Goal: Task Accomplishment & Management: Complete application form

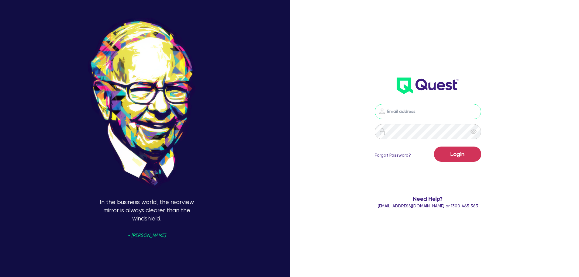
type input "[PERSON_NAME][EMAIL_ADDRESS][PERSON_NAME][DOMAIN_NAME]"
click at [450, 159] on button "Login" at bounding box center [457, 154] width 47 height 15
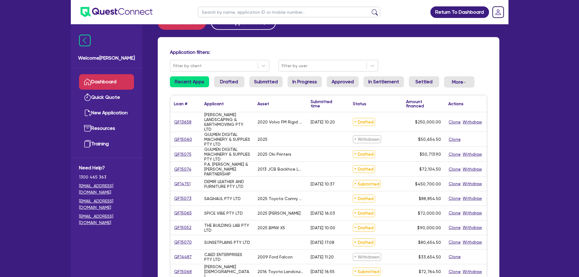
scroll to position [30, 0]
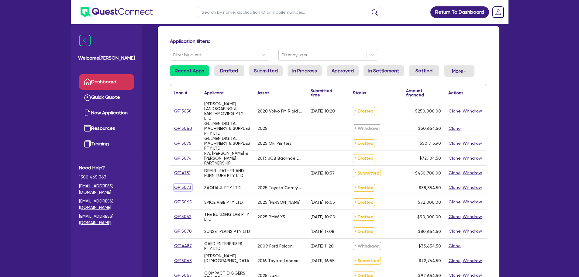
click at [181, 187] on link "QF15073" at bounding box center [183, 187] width 18 height 7
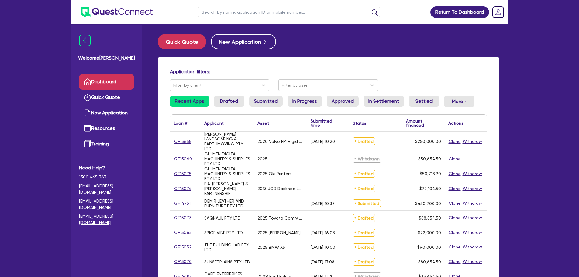
select select "CARS_AND_LIGHT_TRUCKS"
select select "PASSENGER_VEHICLES"
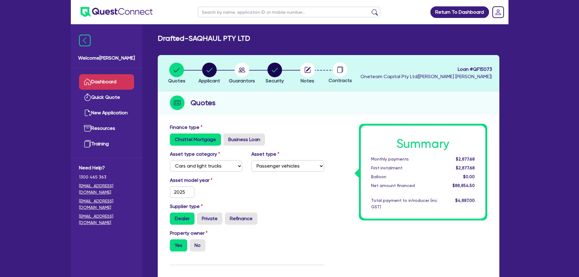
click at [125, 80] on link "Dashboard" at bounding box center [106, 82] width 55 height 16
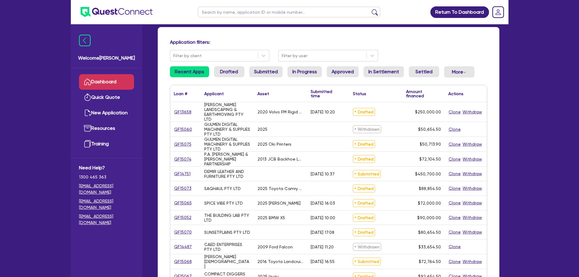
scroll to position [30, 0]
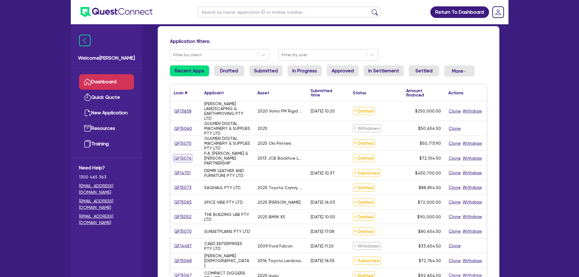
click at [183, 156] on link "QF15074" at bounding box center [183, 158] width 18 height 7
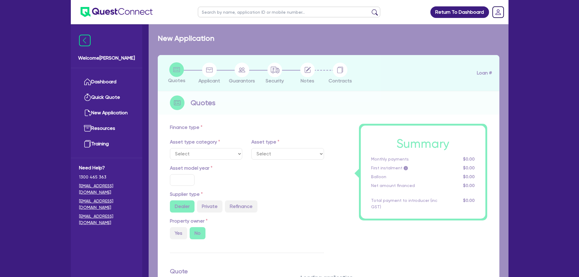
select select "PRIMARY_ASSETS"
type input "2013"
type input "76,450"
type input "5,000"
type input "10"
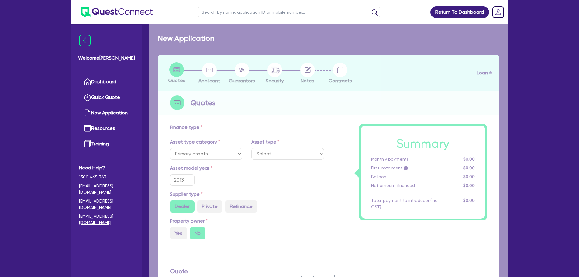
select select "YELLOW_GOODS_AND_EXCAVATORS"
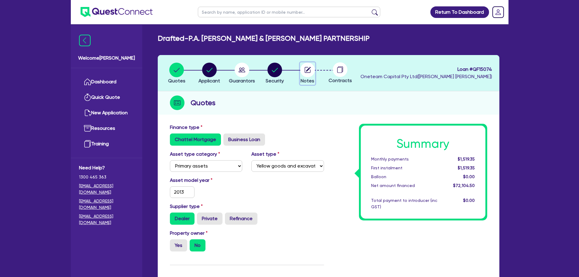
click at [311, 72] on circle "button" at bounding box center [307, 70] width 15 height 15
select select "Other"
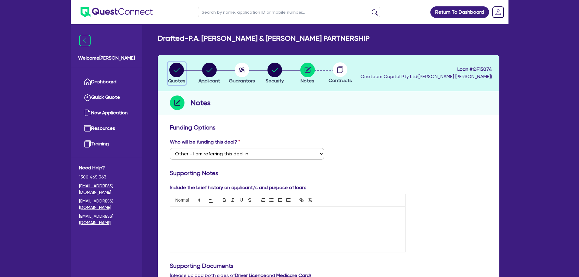
click at [172, 73] on circle "button" at bounding box center [176, 70] width 15 height 15
select select "PRIMARY_ASSETS"
select select "YELLOW_GOODS_AND_EXCAVATORS"
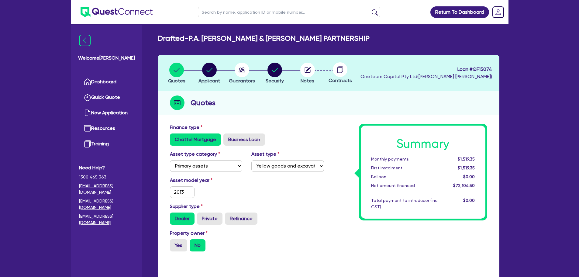
drag, startPoint x: 331, startPoint y: 71, endPoint x: 354, endPoint y: 70, distance: 23.1
click at [350, 70] on div at bounding box center [340, 69] width 33 height 15
click at [301, 71] on circle "button" at bounding box center [307, 70] width 15 height 15
select select "Other"
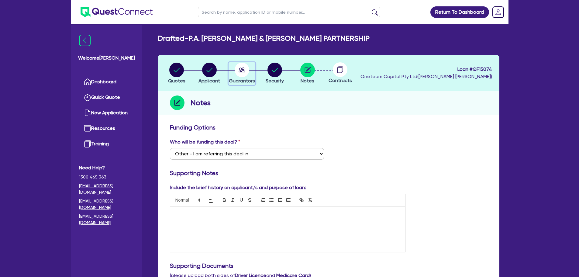
click at [239, 68] on circle "button" at bounding box center [242, 70] width 15 height 15
select select "MR"
select select "MARRIED"
select select "EQUIPMENT"
select select "MRS"
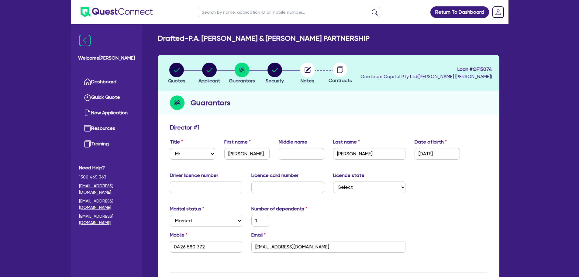
click at [263, 69] on li "Security" at bounding box center [274, 72] width 33 height 21
click at [275, 70] on circle "button" at bounding box center [274, 70] width 15 height 15
select select "PRIMARY_ASSETS"
select select "YELLOW_GOODS_AND_EXCAVATORS"
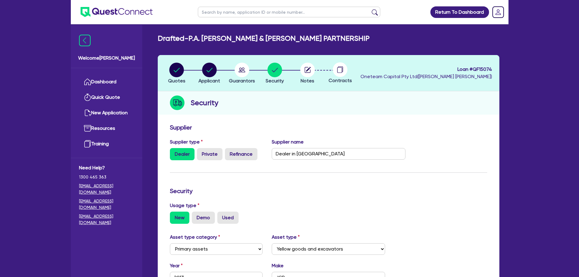
click at [326, 71] on div at bounding box center [340, 69] width 33 height 15
click at [309, 70] on circle "button" at bounding box center [307, 70] width 15 height 15
select select "Other"
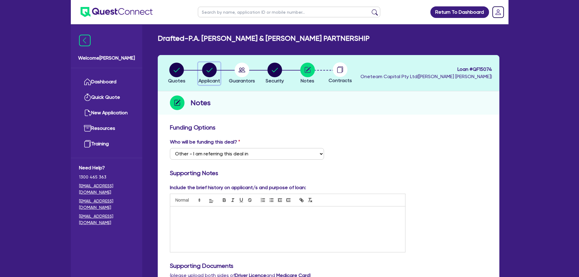
click at [204, 71] on circle "button" at bounding box center [209, 70] width 15 height 15
select select "PARTNERSHIP"
select select "BUILDING_CONSTRUCTION"
select select "TRADES_SERVICES_BUSINESSES_GOVERNMENT"
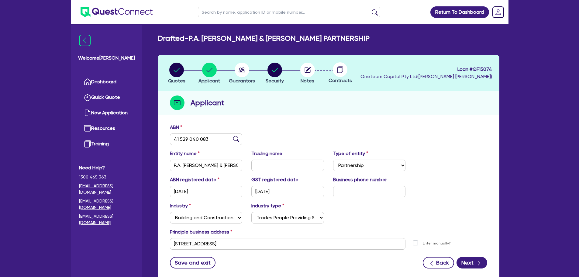
drag, startPoint x: 165, startPoint y: 77, endPoint x: 169, endPoint y: 75, distance: 4.2
click at [167, 76] on li "Quotes" at bounding box center [176, 72] width 33 height 21
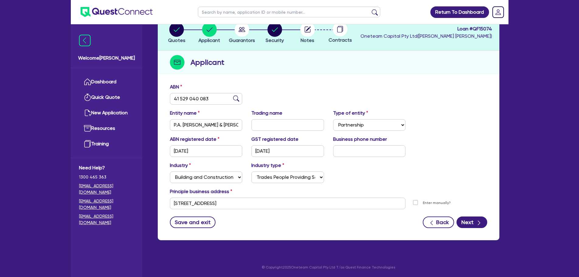
scroll to position [41, 0]
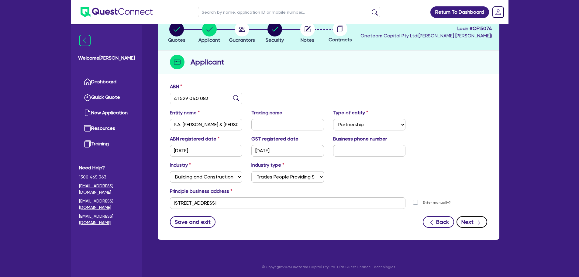
click at [469, 219] on button "Next" at bounding box center [472, 222] width 31 height 12
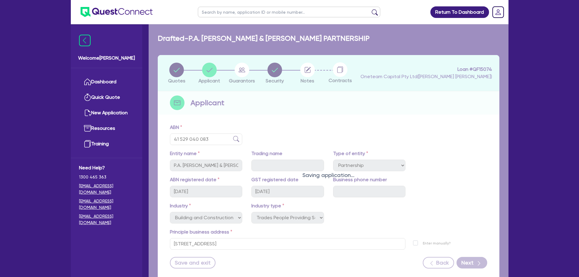
select select "MR"
select select "MARRIED"
select select "EQUIPMENT"
select select "MRS"
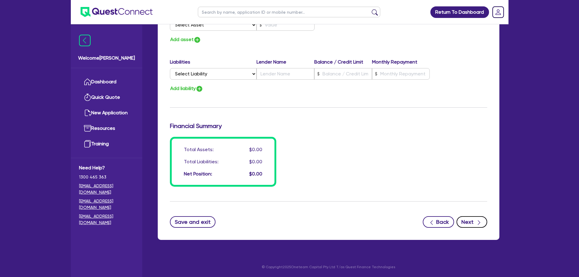
click at [468, 222] on button "Next" at bounding box center [472, 222] width 31 height 12
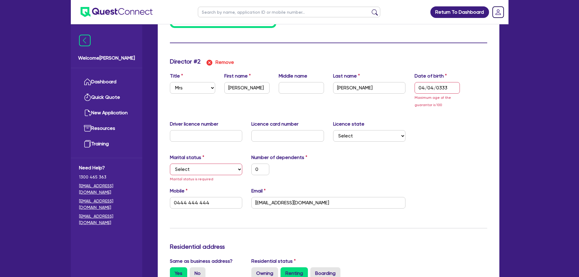
scroll to position [554, 0]
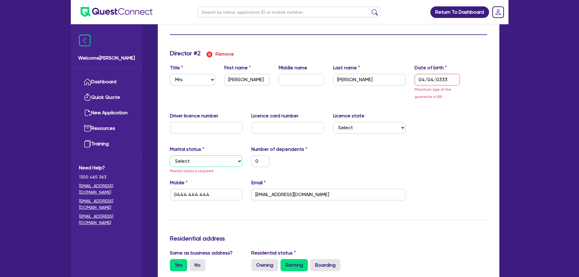
click at [221, 161] on select "Select Single Married De Facto / Partner" at bounding box center [206, 161] width 73 height 12
select select "MARRIED"
click at [170, 155] on select "Select Single Married De Facto / Partner" at bounding box center [206, 161] width 73 height 12
type input "1"
type input "0426580772"
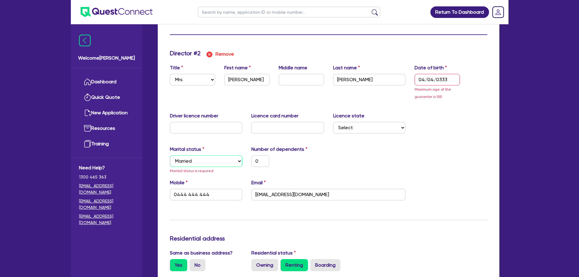
type input "34000"
type input "0"
type input "0444 444 444"
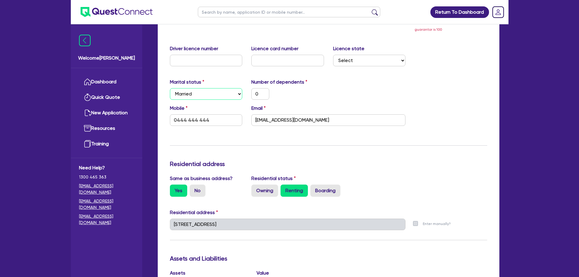
scroll to position [569, 0]
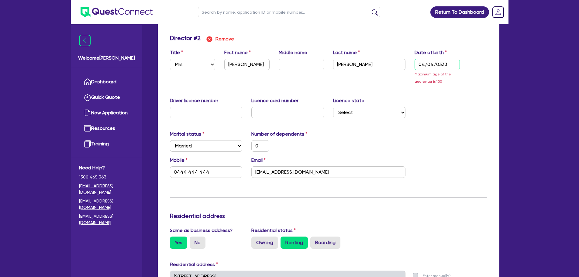
click at [449, 64] on input "04/04/0333" at bounding box center [437, 65] width 45 height 12
type input "1"
type input "0426580772"
type input "34000"
type input "04/04/033"
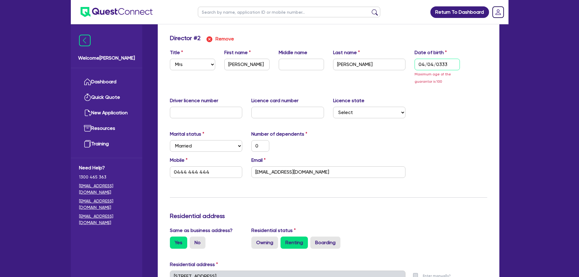
type input "0"
type input "0444 444 444"
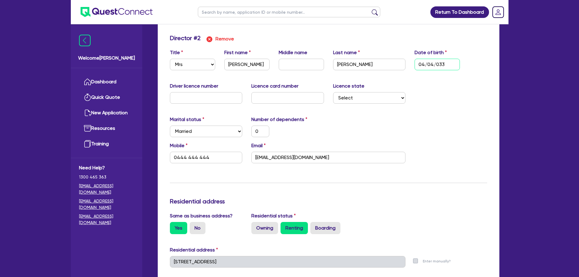
type input "1"
type input "0426580772"
type input "34000"
type input "[DATE]"
type input "0"
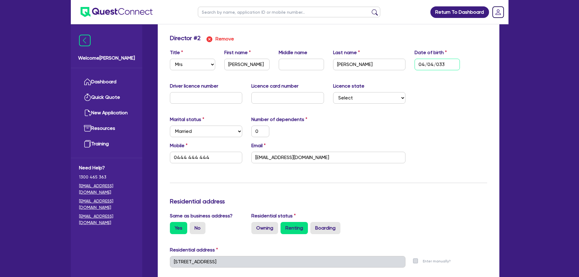
type input "0444 444 444"
type input "1"
type input "0426580772"
type input "34000"
type input "04/04/0"
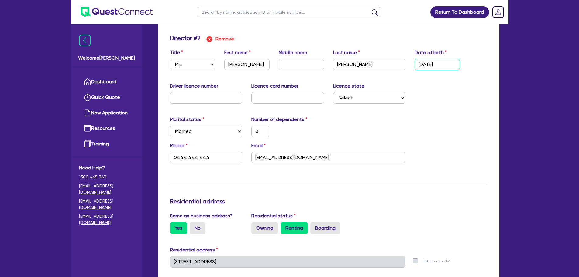
type input "0"
type input "0444 444 444"
type input "1"
type input "0426580772"
type input "34000"
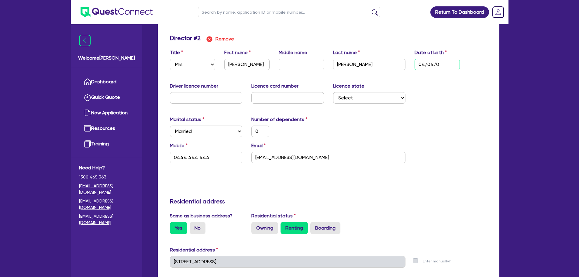
type input "04/04/"
type input "0"
type input "0444 444 444"
type input "1"
type input "0426580772"
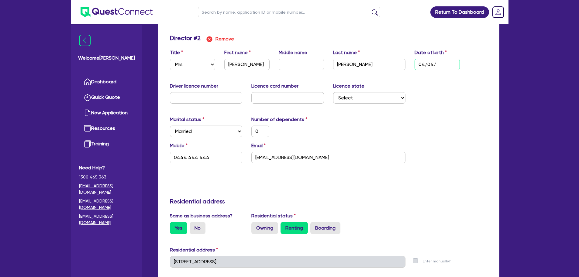
type input "34000"
type input "04/04/1"
type input "0"
type input "0444 444 444"
type input "1"
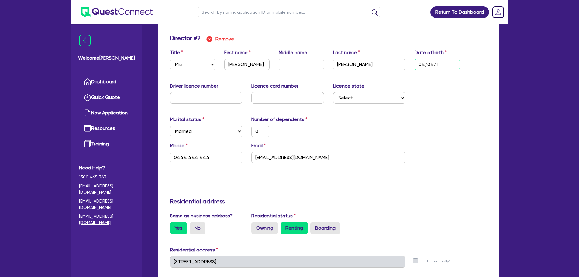
type input "0426580772"
type input "34000"
type input "[DATE]"
type input "0"
type input "0444 444 444"
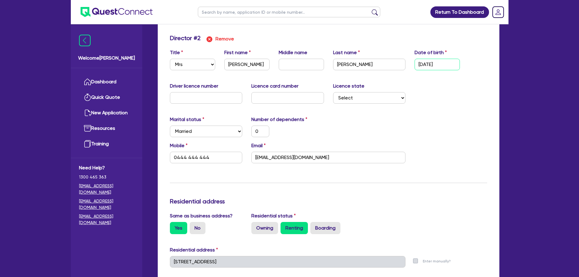
type input "1"
type input "0426580772"
type input "34000"
type input "04/04/199"
type input "0"
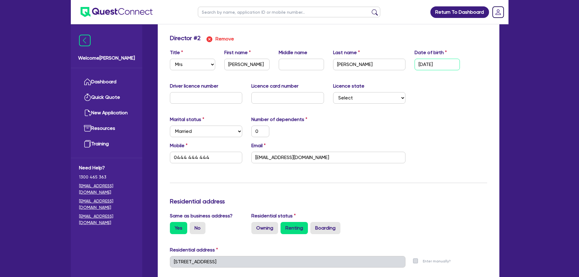
type input "0444 444 444"
type input "1"
type input "0426580772"
type input "34000"
type input "[DATE]"
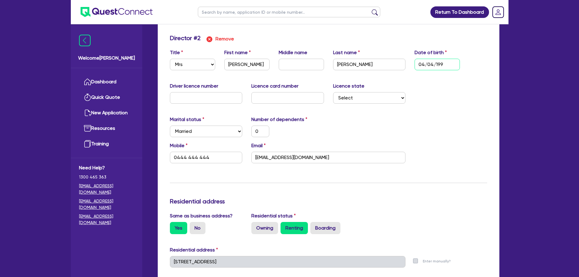
type input "0"
type input "0444 444 444"
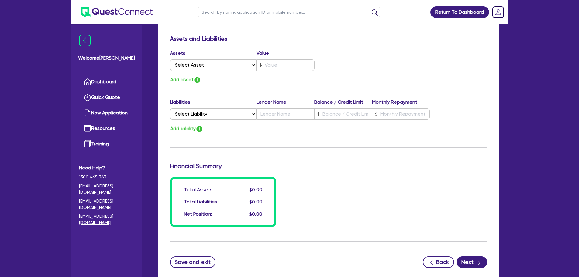
scroll to position [866, 0]
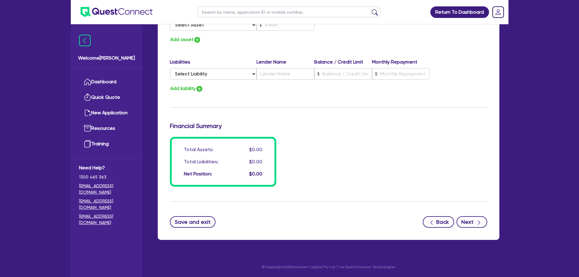
type input "[DATE]"
click at [472, 220] on button "Next" at bounding box center [472, 222] width 31 height 12
type input "1"
type input "0426 580 772"
type input "34,000"
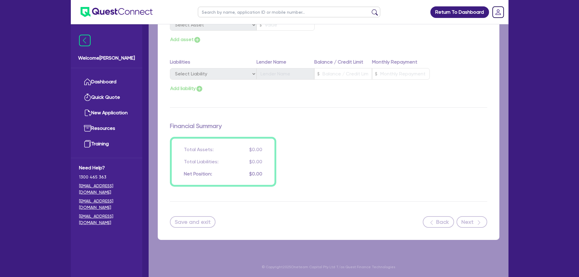
select select "PRIMARY_ASSETS"
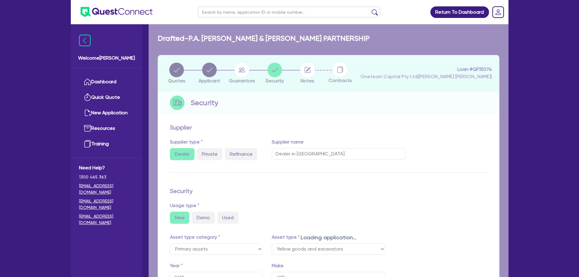
select select "YELLOW_GOODS_AND_EXCAVATORS"
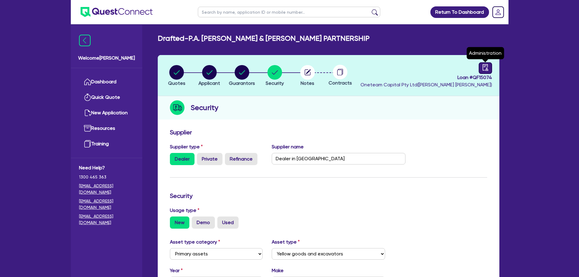
click at [489, 71] on link at bounding box center [485, 68] width 13 height 12
select select "DRAFTED_NEW"
select select "Other"
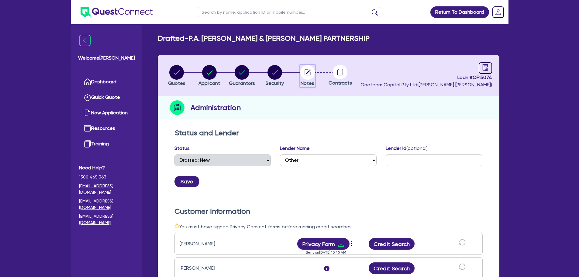
click at [313, 79] on icon "button" at bounding box center [307, 72] width 15 height 15
select select "Other"
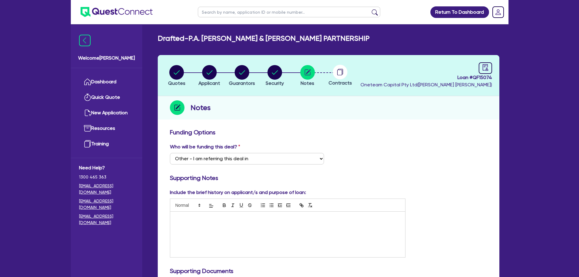
click at [478, 66] on div "Loan # QF15074 Oneteam Capital Pty Ltd ( [PERSON_NAME] )" at bounding box center [427, 75] width 132 height 26
click at [482, 66] on icon "audit" at bounding box center [485, 67] width 7 height 7
select select "DRAFTED_NEW"
select select "Other"
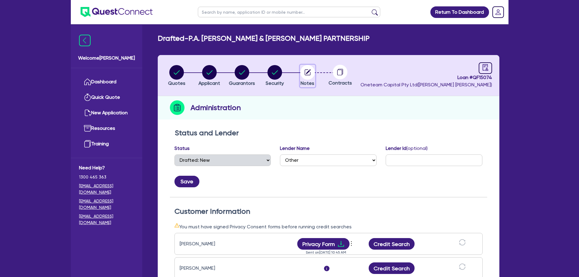
click at [309, 69] on circle "button" at bounding box center [307, 72] width 15 height 15
select select "Other"
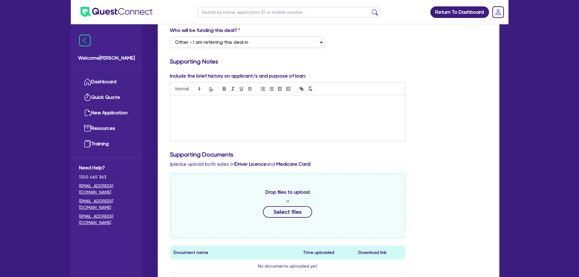
scroll to position [213, 0]
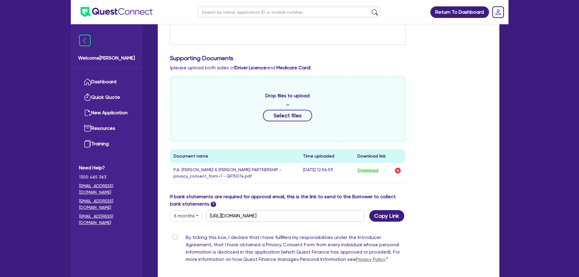
click at [451, 115] on div "Drop files to upload or Select files Document name Time uploaded Download link …" at bounding box center [328, 134] width 326 height 117
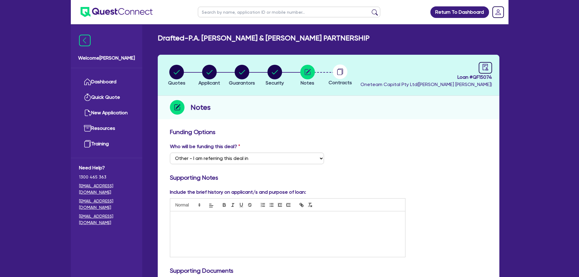
scroll to position [0, 0]
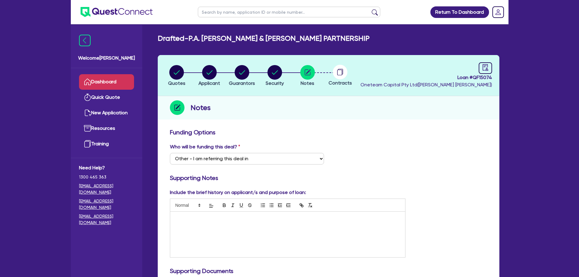
click at [115, 82] on link "Dashboard" at bounding box center [106, 82] width 55 height 16
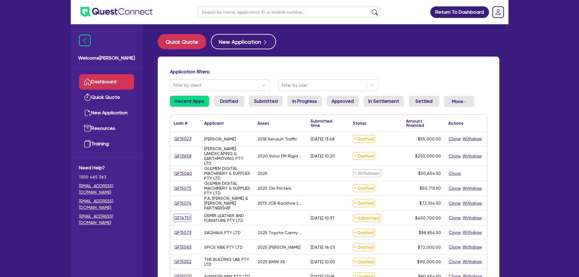
click at [183, 219] on link "QF14751" at bounding box center [182, 217] width 17 height 7
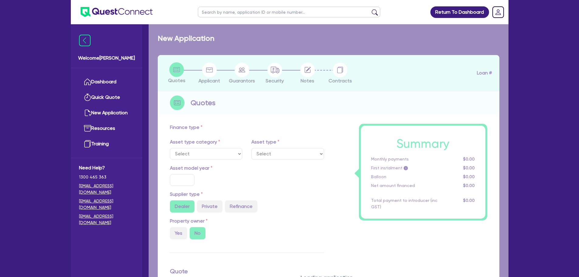
type input "450,000"
type input "4"
type input "18,028"
type input "17"
type input "636.36"
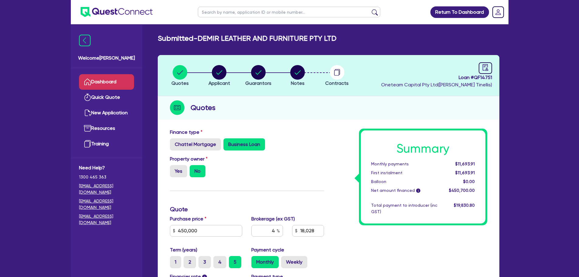
click at [102, 85] on link "Dashboard" at bounding box center [106, 82] width 55 height 16
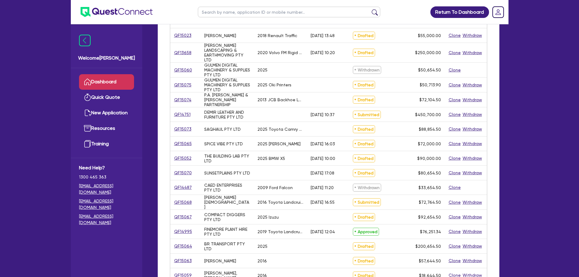
scroll to position [213, 0]
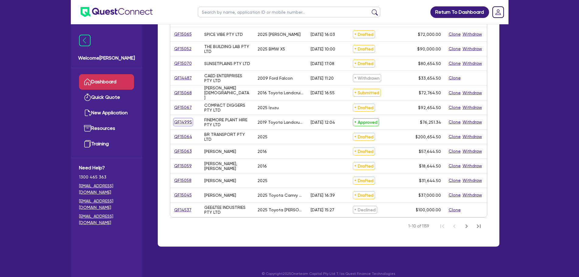
click at [184, 122] on link "QF14995" at bounding box center [183, 122] width 19 height 7
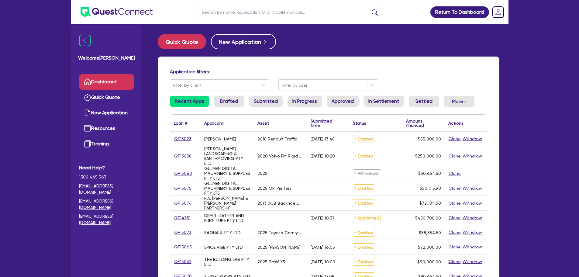
select select "CARS_AND_LIGHT_TRUCKS"
select select "VANS_AND_UTES"
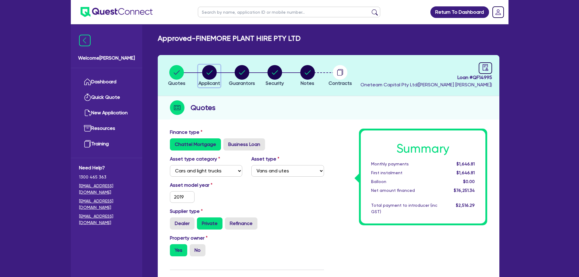
click at [210, 75] on circle "button" at bounding box center [209, 72] width 15 height 15
select select "COMPANY"
select select "BUILDING_CONSTRUCTION"
select select "TRADES_SERVICES_BUSINESSES_GOVERNMENT"
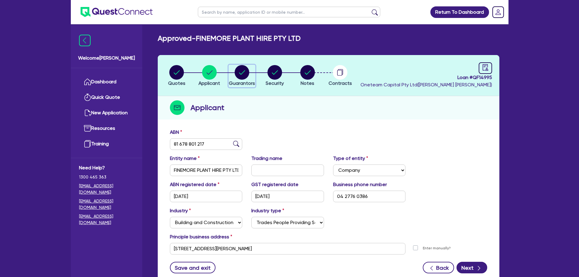
click at [241, 72] on circle "button" at bounding box center [242, 72] width 15 height 15
select select "MR"
select select "[GEOGRAPHIC_DATA]"
select select "SINGLE"
select select "PROPERTY"
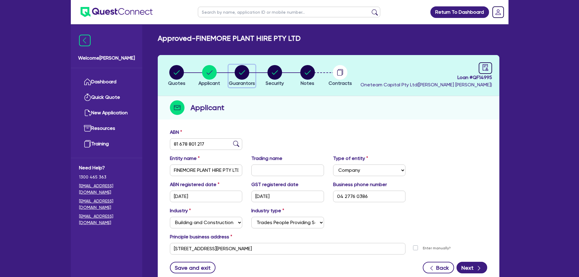
select select "CASH"
select select "VEHICLE"
select select "MORTGAGE"
select select "VEHICLE_LOAN"
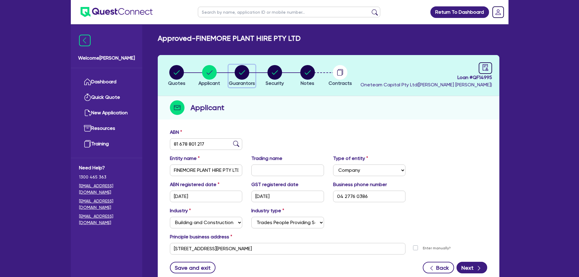
select select "EQUIPMENT_LOAN"
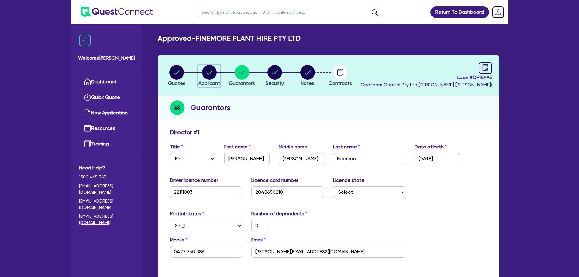
click at [209, 68] on circle "button" at bounding box center [209, 72] width 15 height 15
select select "COMPANY"
select select "BUILDING_CONSTRUCTION"
select select "TRADES_SERVICES_BUSINESSES_GOVERNMENT"
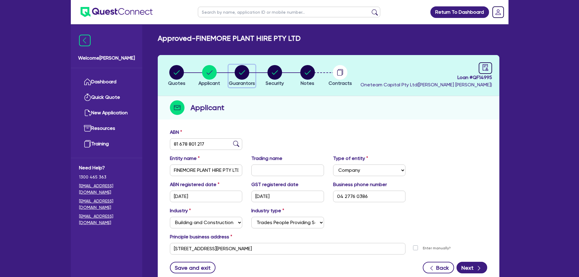
click at [242, 71] on circle "button" at bounding box center [242, 72] width 15 height 15
select select "MR"
select select "[GEOGRAPHIC_DATA]"
select select "SINGLE"
select select "PROPERTY"
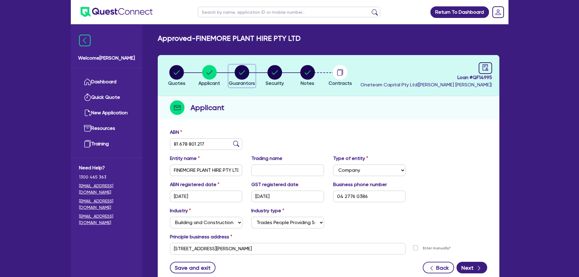
select select "CASH"
select select "VEHICLE"
select select "MORTGAGE"
select select "VEHICLE_LOAN"
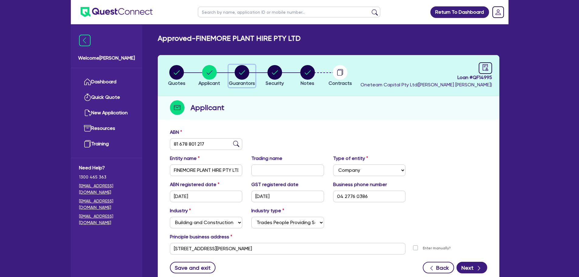
select select "EQUIPMENT_LOAN"
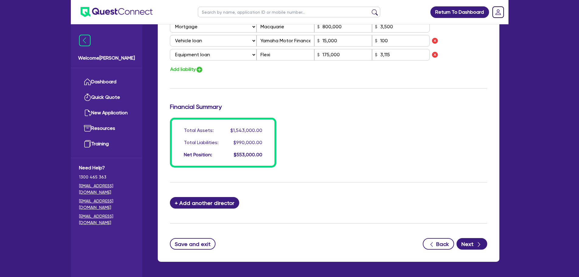
scroll to position [502, 0]
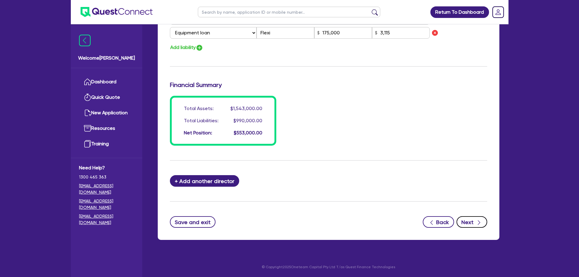
click at [474, 223] on button "Next" at bounding box center [472, 222] width 31 height 12
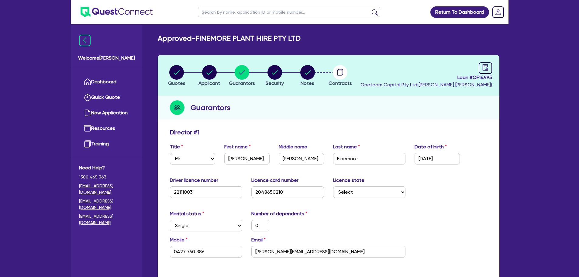
select select "CARS_AND_LIGHT_TRUCKS"
select select "VANS_AND_UTES"
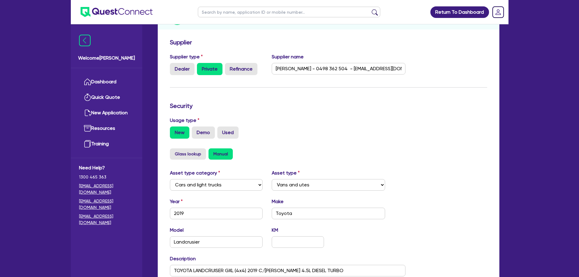
scroll to position [91, 0]
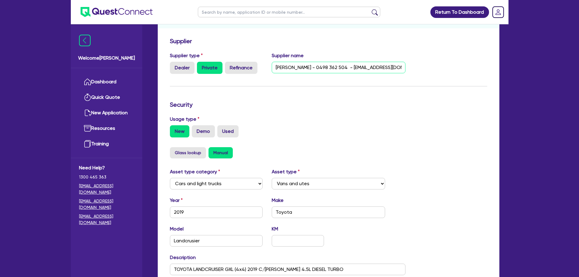
click at [361, 68] on input "[PERSON_NAME] - 0498 362 504 - [EMAIL_ADDRESS][DOMAIN_NAME]" at bounding box center [339, 68] width 134 height 12
click at [438, 72] on div "Supplier type Dealer Private Refinance Supplier name [PERSON_NAME] - 0498 362 5…" at bounding box center [328, 65] width 326 height 27
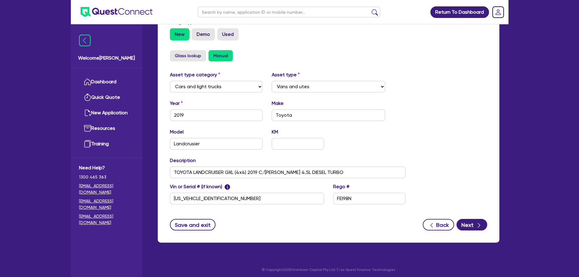
scroll to position [191, 0]
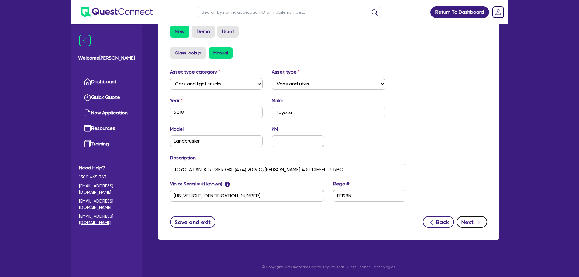
click at [466, 219] on button "Next" at bounding box center [472, 222] width 31 height 12
select select "Other"
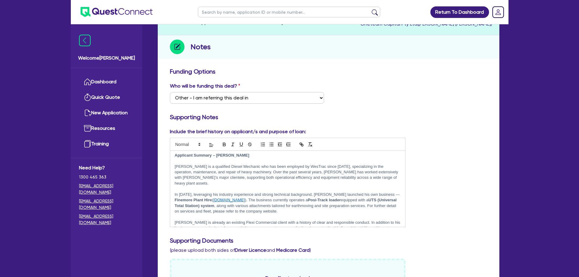
scroll to position [66, 0]
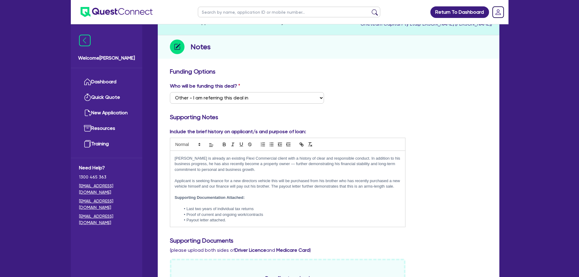
click at [468, 166] on div "Include the brief history on applicant/s and purpose of loan: Applicant Summary…" at bounding box center [328, 180] width 326 height 104
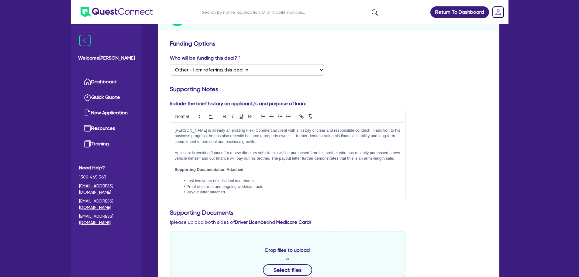
scroll to position [0, 0]
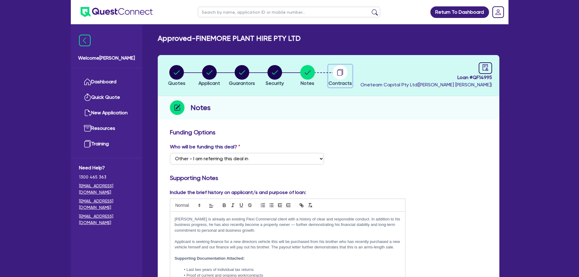
click at [334, 71] on circle "button" at bounding box center [340, 72] width 15 height 15
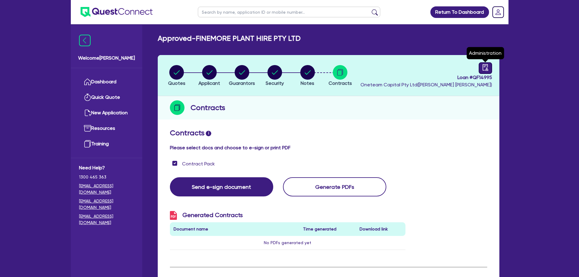
click at [485, 64] on icon "audit" at bounding box center [485, 67] width 7 height 7
select select "APPROVED_WAITING_FOR_MORE_INFO"
select select "Flexicommercial"
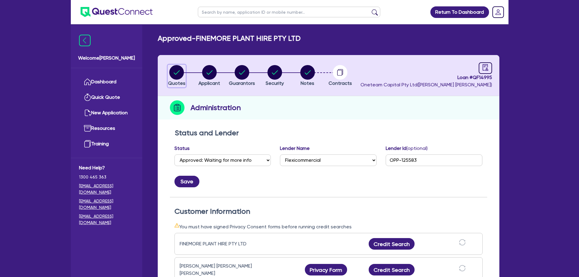
click at [179, 78] on circle "button" at bounding box center [176, 72] width 15 height 15
select select "CARS_AND_LIGHT_TRUCKS"
select select "VANS_AND_UTES"
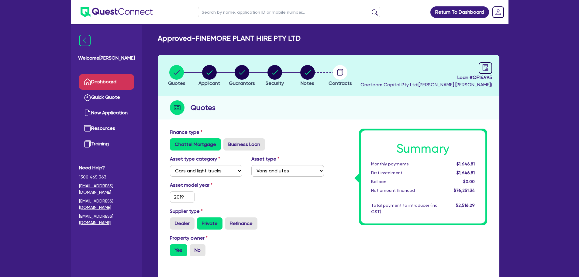
click at [89, 83] on icon at bounding box center [87, 81] width 7 height 7
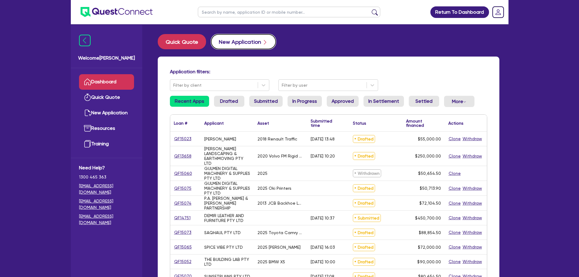
click at [228, 41] on button "New Application" at bounding box center [243, 41] width 65 height 15
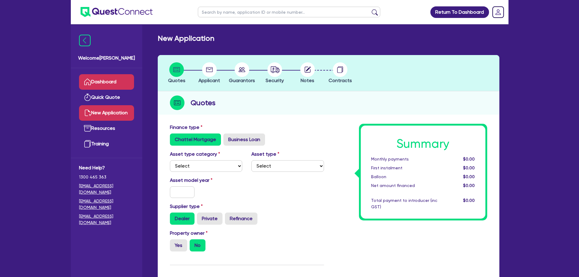
click at [119, 80] on link "Dashboard" at bounding box center [106, 82] width 55 height 16
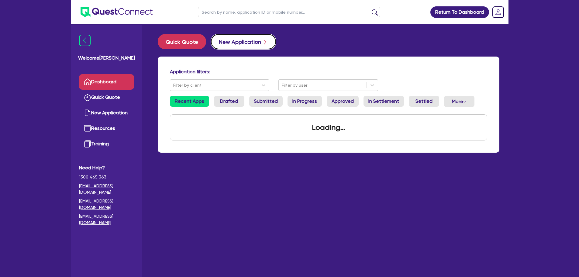
click at [233, 39] on button "New Application" at bounding box center [243, 41] width 65 height 15
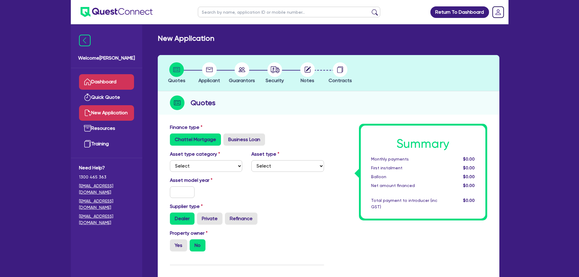
click at [95, 80] on link "Dashboard" at bounding box center [106, 82] width 55 height 16
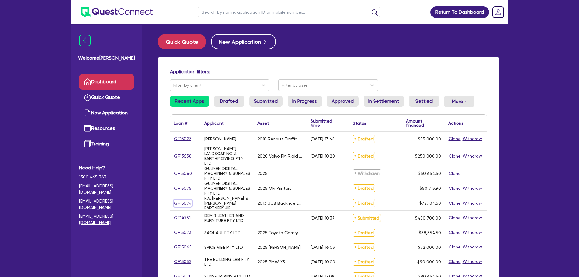
click at [187, 200] on link "QF15074" at bounding box center [183, 203] width 18 height 7
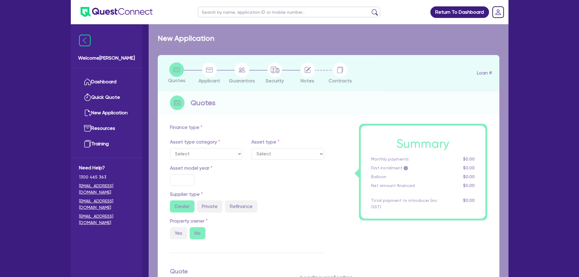
select select "PRIMARY_ASSETS"
type input "2013"
type input "76,450"
type input "5,000"
type input "10"
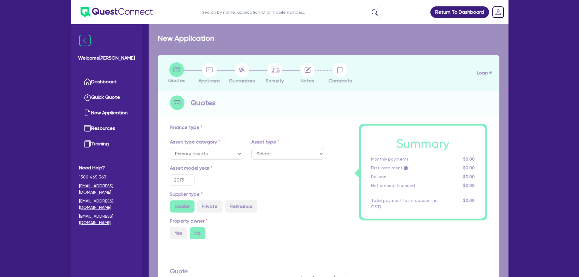
select select "YELLOW_GOODS_AND_EXCAVATORS"
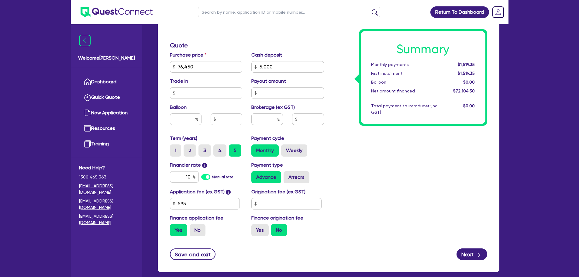
scroll to position [243, 0]
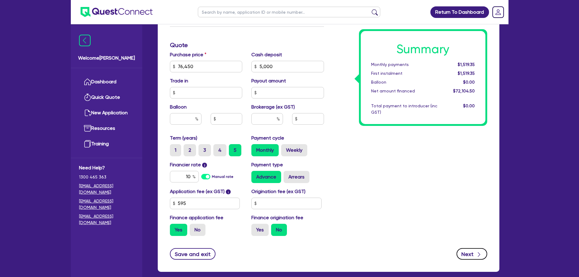
click at [472, 254] on button "Next" at bounding box center [472, 254] width 31 height 12
type input "76,450"
type input "5,000"
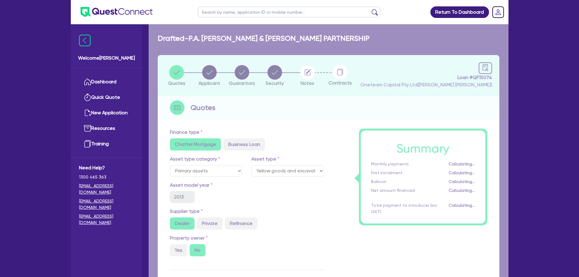
select select "PARTNERSHIP"
select select "BUILDING_CONSTRUCTION"
select select "TRADES_SERVICES_BUSINESSES_GOVERNMENT"
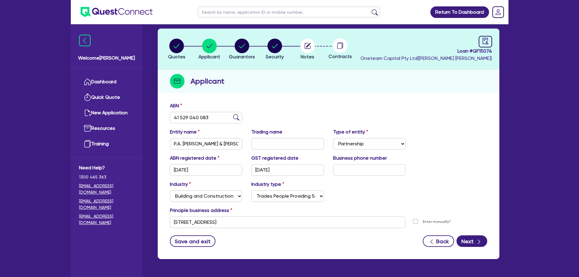
scroll to position [46, 0]
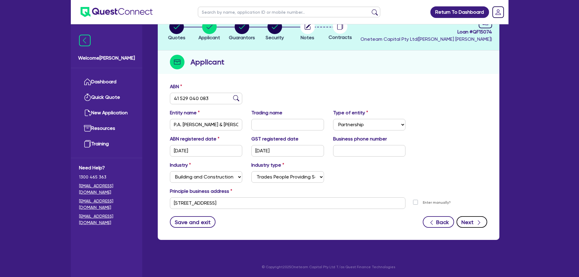
click at [465, 224] on button "Next" at bounding box center [472, 222] width 31 height 12
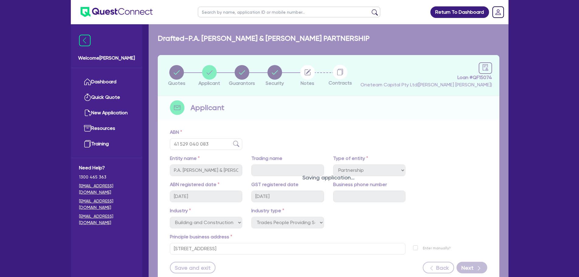
select select "MR"
select select "MARRIED"
select select "EQUIPMENT"
select select "MRS"
select select "MARRIED"
